Goal: Find specific page/section: Find specific page/section

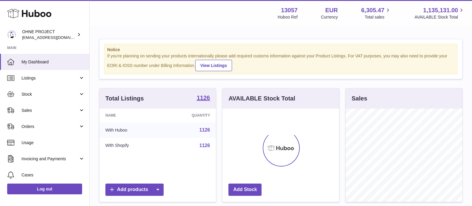
scroll to position [93, 116]
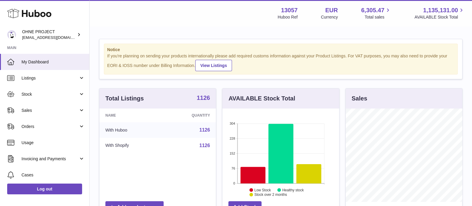
click at [203, 95] on strong "1126" at bounding box center [203, 98] width 13 height 6
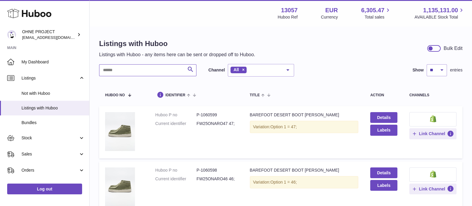
click at [164, 71] on input "text" at bounding box center [147, 70] width 97 height 12
type input "***"
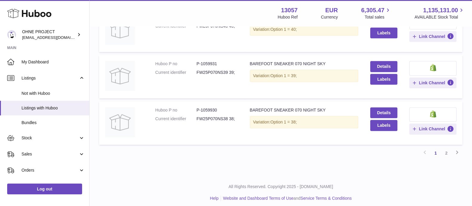
scroll to position [421, 0]
click at [215, 119] on dd "FW25P070NS38 38;" at bounding box center [216, 119] width 41 height 6
copy dd "FW25P070NS38"
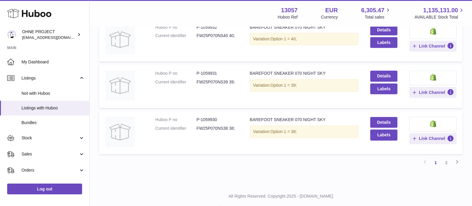
scroll to position [411, 0]
copy dd "FW25P070NS38"
